Goal: Information Seeking & Learning: Learn about a topic

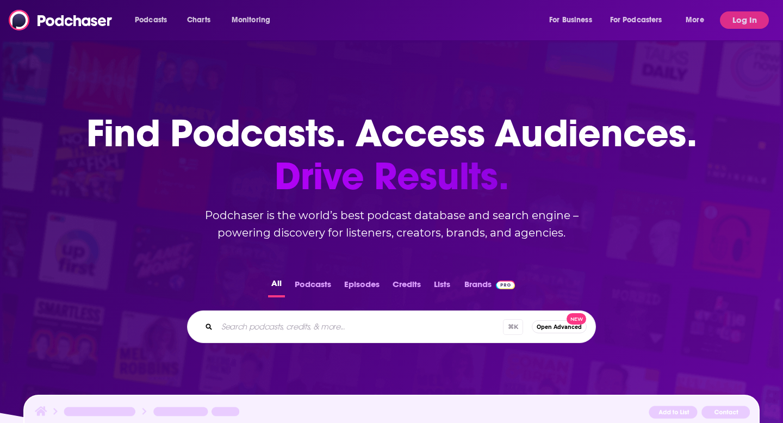
click at [323, 327] on input "Search podcasts, credits, & more..." at bounding box center [360, 326] width 286 height 17
type input "alive"
click at [742, 21] on button "Log In" at bounding box center [744, 19] width 49 height 17
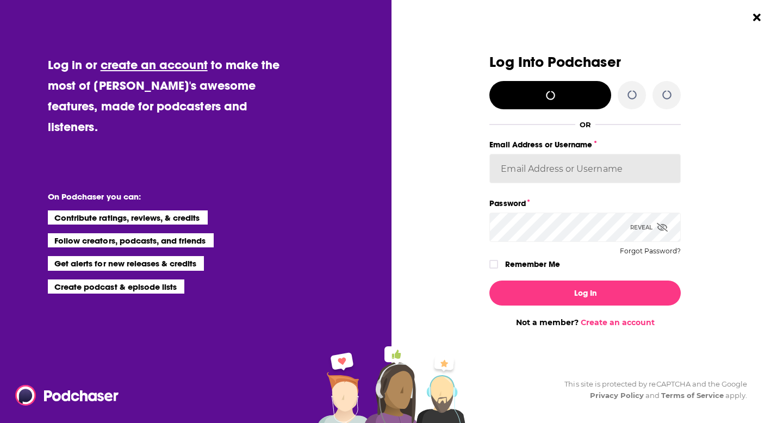
type input "WunderTanya"
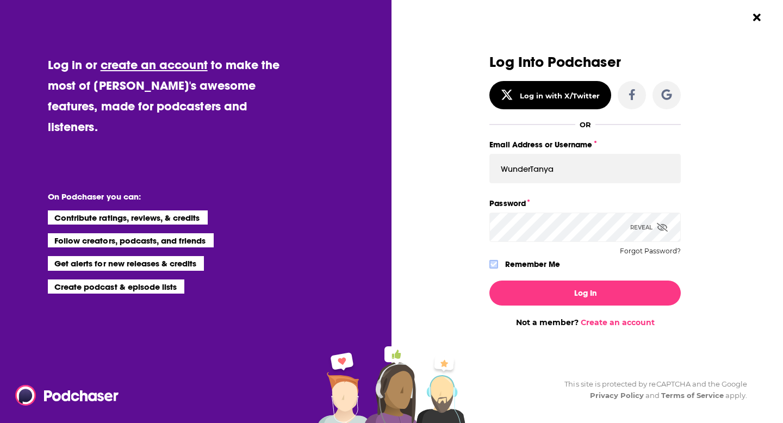
click at [491, 264] on icon "Dialog" at bounding box center [493, 264] width 7 height 5
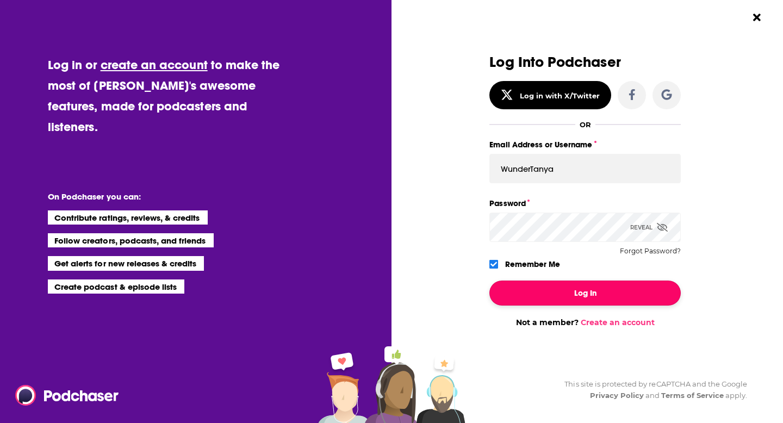
click at [511, 290] on button "Log In" at bounding box center [584, 293] width 191 height 25
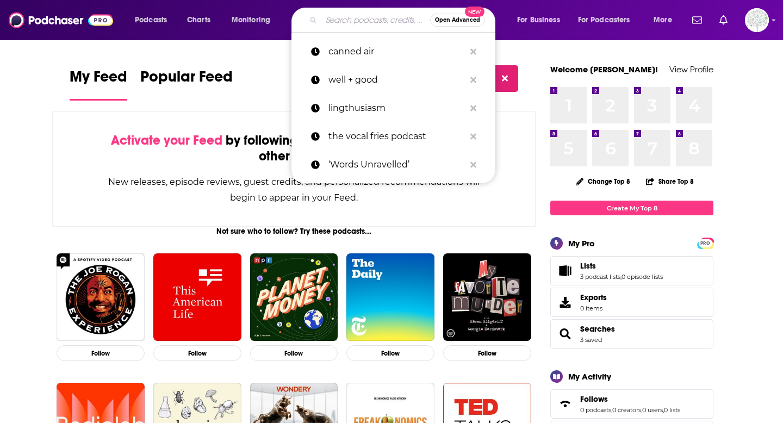
click at [378, 22] on input "Search podcasts, credits, & more..." at bounding box center [375, 19] width 109 height 17
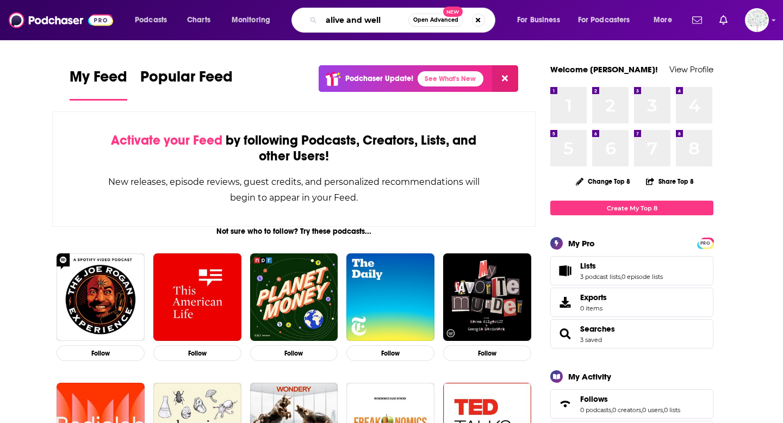
type input "alive and well"
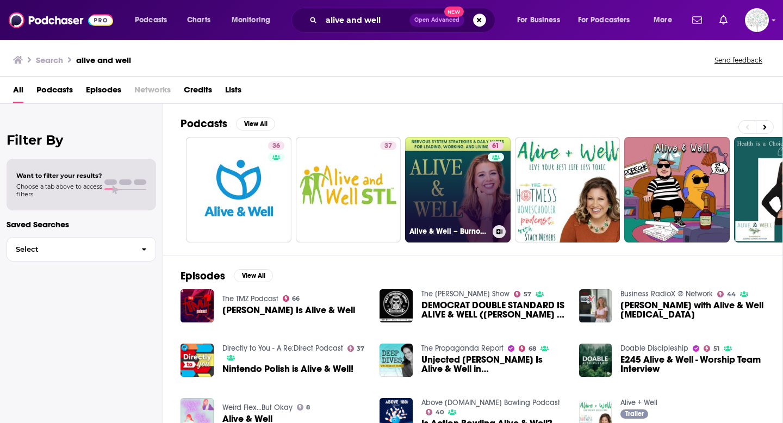
click at [431, 163] on link "61 Alive & Well – Burnout, Anxiety, Nervous System, Productivity, Time Manageme…" at bounding box center [457, 189] width 105 height 105
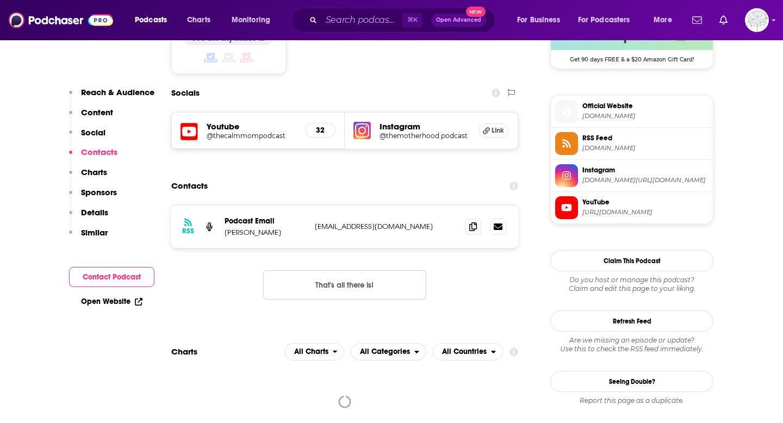
scroll to position [954, 0]
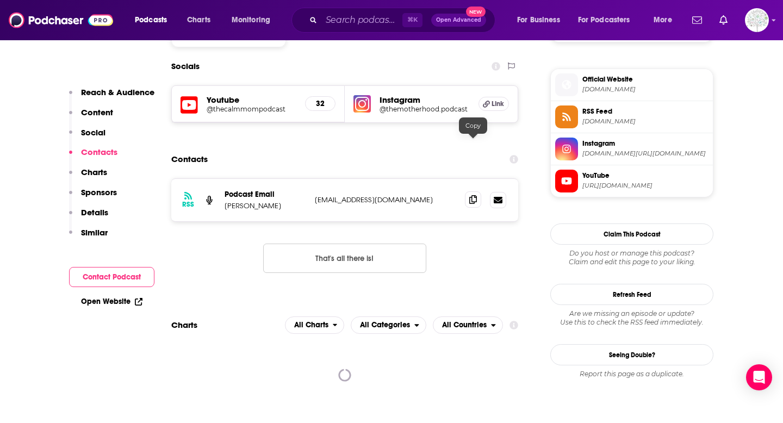
click at [477, 191] on span at bounding box center [473, 199] width 16 height 16
